Goal: Information Seeking & Learning: Understand process/instructions

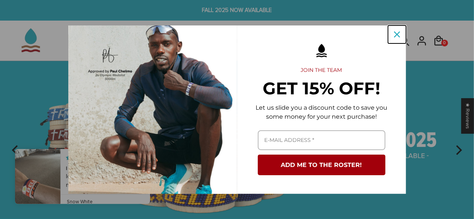
click at [393, 35] on div "Close" at bounding box center [397, 35] width 12 height 12
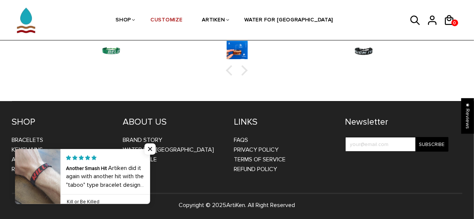
scroll to position [1255, 0]
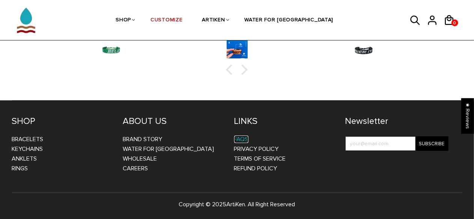
click at [245, 139] on link "FAQs" at bounding box center [241, 140] width 14 height 8
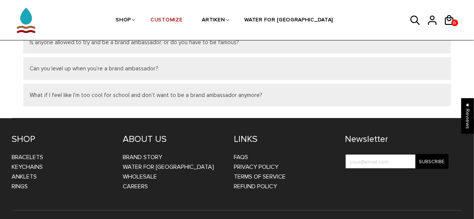
scroll to position [387, 0]
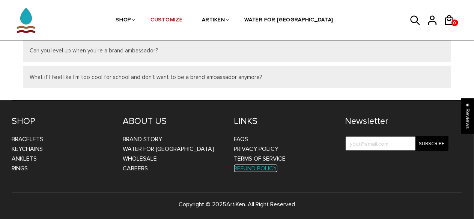
click at [262, 167] on link "Refund Policy" at bounding box center [255, 169] width 43 height 8
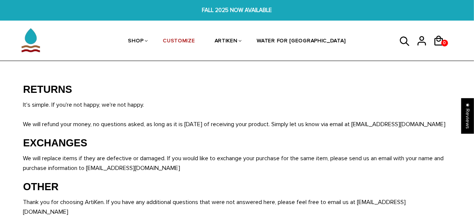
scroll to position [38, 0]
